Goal: Check status

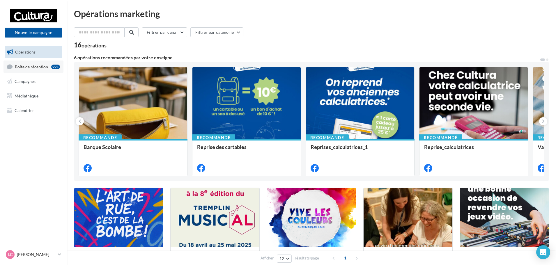
click at [29, 67] on span "Boîte de réception" at bounding box center [31, 66] width 33 height 5
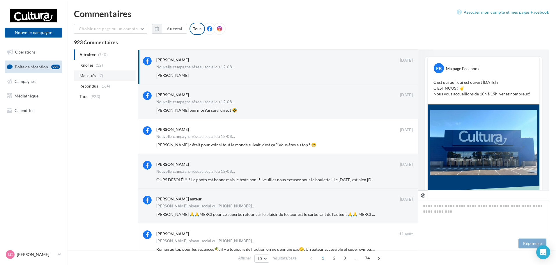
click at [90, 74] on span "Masqués" at bounding box center [88, 76] width 17 height 6
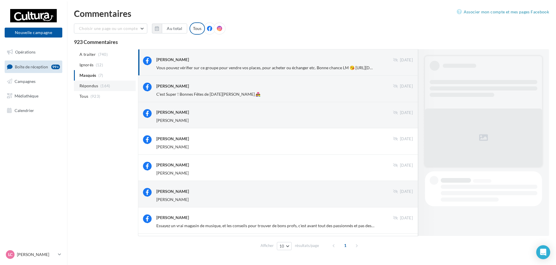
scroll to position [14, 0]
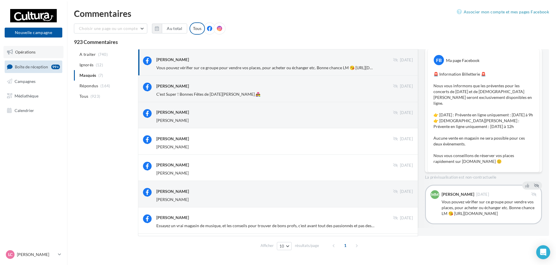
click at [22, 51] on span "Opérations" at bounding box center [25, 52] width 20 height 5
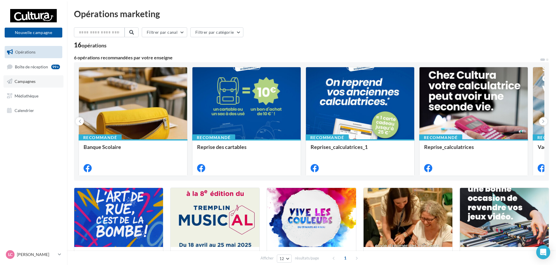
click at [21, 80] on span "Campagnes" at bounding box center [25, 81] width 21 height 5
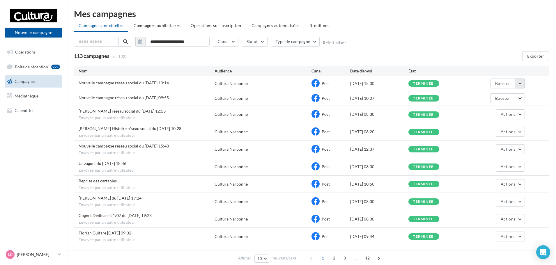
click at [523, 83] on button "button" at bounding box center [520, 84] width 10 height 10
click at [489, 94] on button "Voir les résultats" at bounding box center [496, 97] width 58 height 15
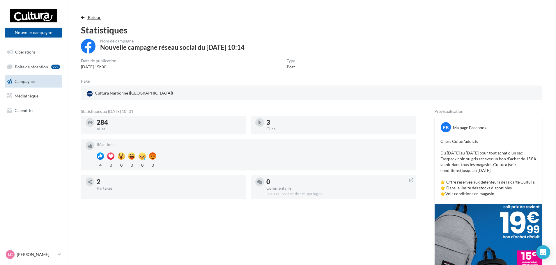
click at [96, 17] on span "Retour" at bounding box center [94, 17] width 13 height 5
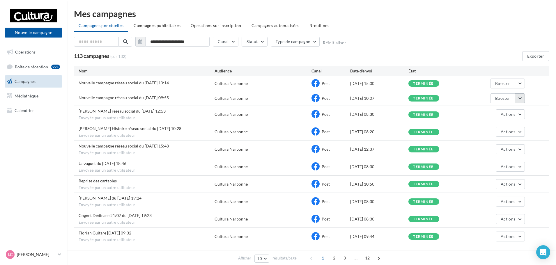
click at [518, 101] on button "button" at bounding box center [520, 99] width 10 height 10
click at [504, 110] on button "Voir les résultats" at bounding box center [496, 112] width 58 height 15
